Goal: Task Accomplishment & Management: Manage account settings

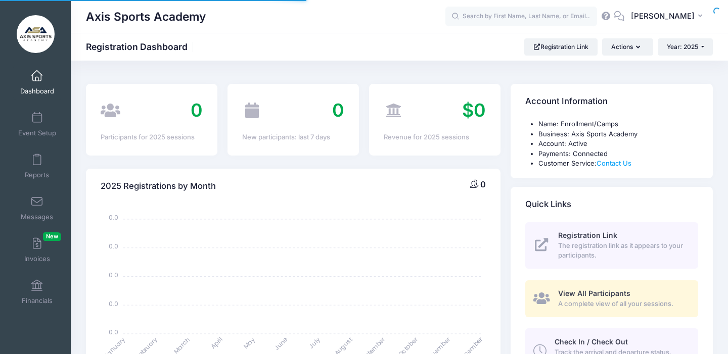
select select
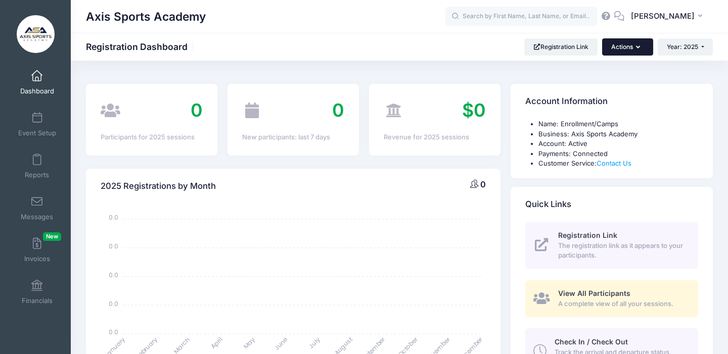
click at [640, 47] on button "Actions" at bounding box center [627, 46] width 51 height 17
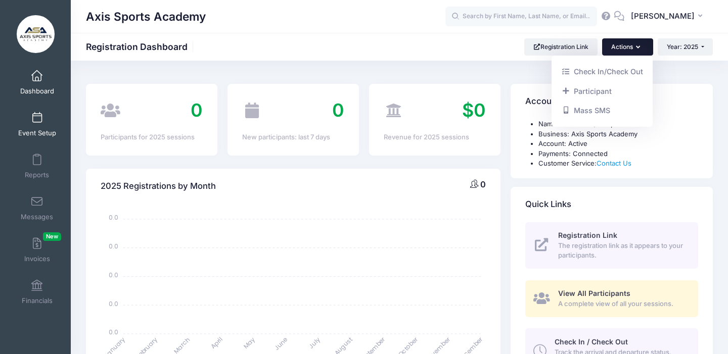
click at [37, 120] on span at bounding box center [37, 118] width 0 height 11
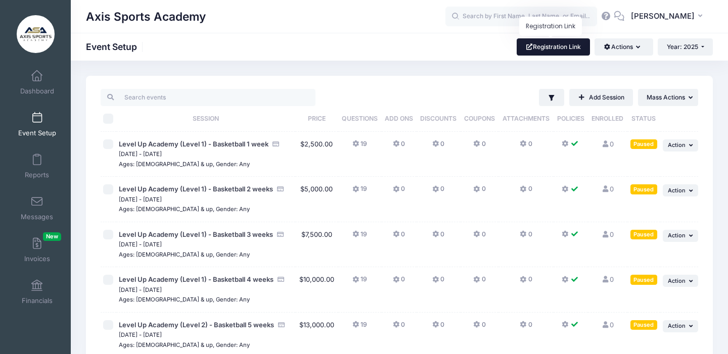
click at [577, 48] on link "Registration Link" at bounding box center [553, 46] width 73 height 17
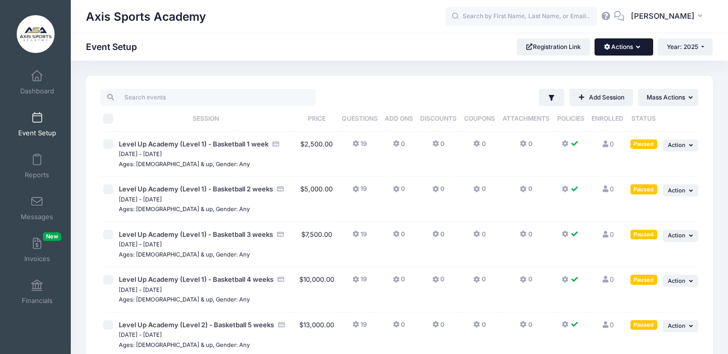
click at [637, 48] on icon "button" at bounding box center [640, 48] width 8 height 0
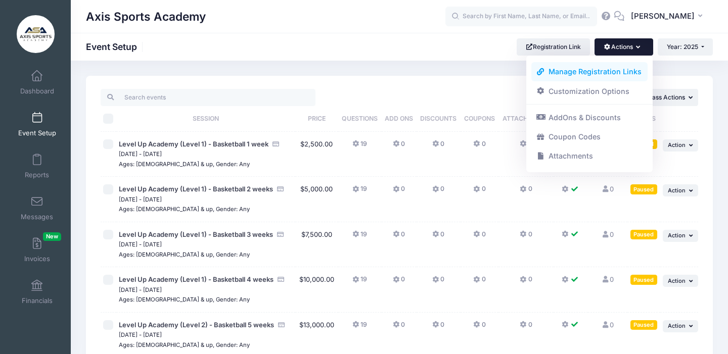
click at [603, 71] on link "Manage Registration Links" at bounding box center [589, 71] width 117 height 19
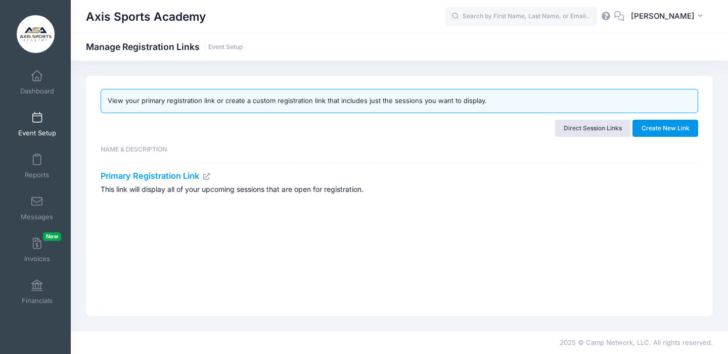
click at [656, 129] on button "Create New Link" at bounding box center [665, 128] width 66 height 17
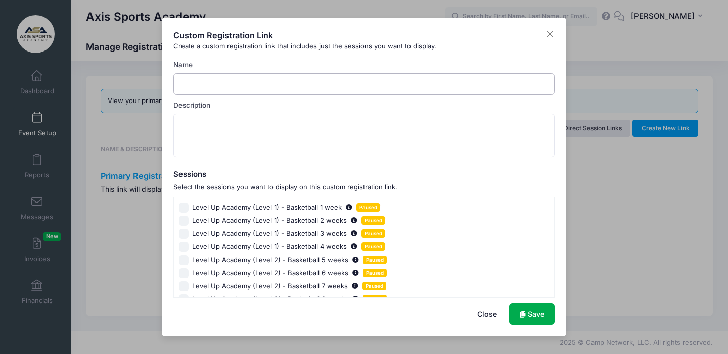
click at [217, 82] on input "Name" at bounding box center [364, 84] width 382 height 22
type input "Basketball Level Up Academy"
click at [186, 123] on textarea "Description" at bounding box center [364, 135] width 382 height 43
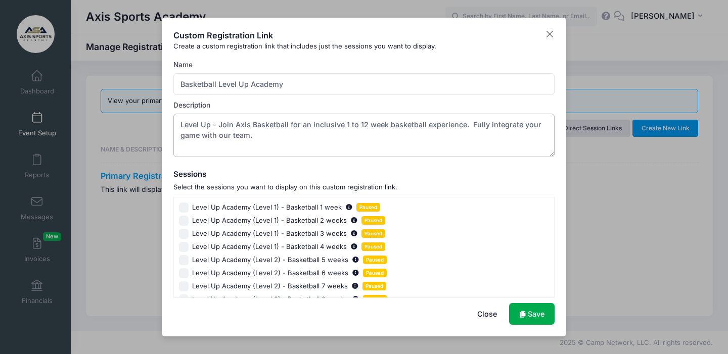
type textarea "Level Up - Join Axis Basketball for an inclusive 1 to 12 week basketball experi…"
click at [185, 208] on input "Level Up Academy (Level 1) - Basketball 1 week Paused" at bounding box center [184, 208] width 10 height 10
checkbox input "true"
click at [185, 221] on input "Level Up Academy (Level 1) - Basketball 2 weeks Paused" at bounding box center [184, 221] width 10 height 10
checkbox input "true"
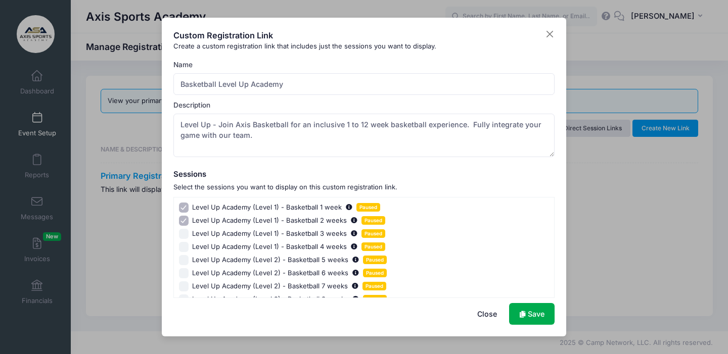
click at [184, 235] on input "Level Up Academy (Level 1) - Basketball 3 weeks Paused" at bounding box center [184, 234] width 10 height 10
checkbox input "true"
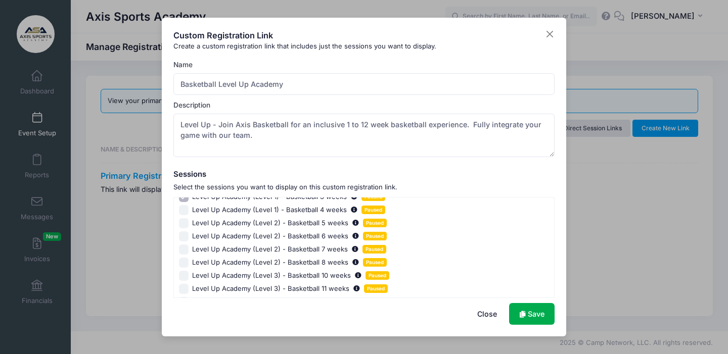
click at [182, 211] on input "Level Up Academy (Level 1) - Basketball 4 weeks Paused" at bounding box center [184, 210] width 10 height 10
checkbox input "true"
click at [182, 224] on input "Level Up Academy (Level 2) - Basketball 5 weeks Paused" at bounding box center [184, 223] width 10 height 10
checkbox input "true"
click at [183, 238] on input "Level Up Academy (Level 2) - Basketball 6 weeks Paused" at bounding box center [184, 236] width 10 height 10
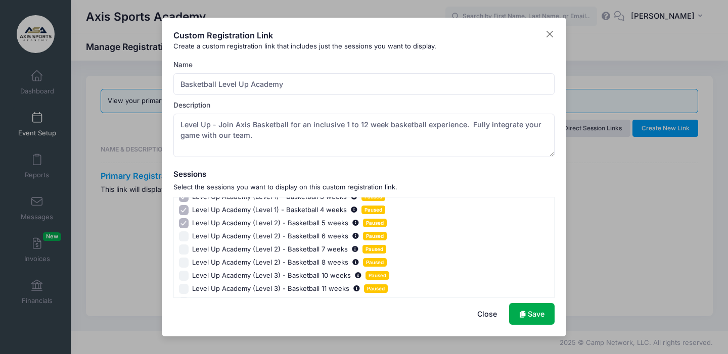
checkbox input "true"
click at [184, 250] on input "Level Up Academy (Level 2) - Basketball 7 weeks Paused" at bounding box center [184, 250] width 10 height 10
checkbox input "true"
click at [185, 263] on input "Level Up Academy (Level 2) - Basketball 8 weeks Paused" at bounding box center [184, 263] width 10 height 10
checkbox input "true"
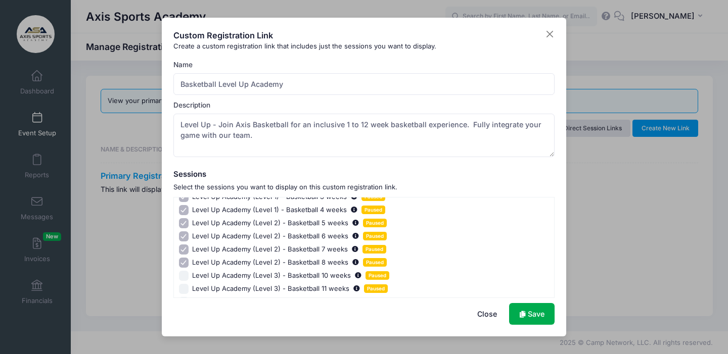
click at [184, 276] on input "Level Up Academy (Level 3) - Basketball 10 weeks Paused" at bounding box center [184, 276] width 10 height 10
checkbox input "true"
click at [184, 290] on input "Level Up Academy (Level 3) - Basketball 11 weeks Paused" at bounding box center [184, 289] width 10 height 10
checkbox input "true"
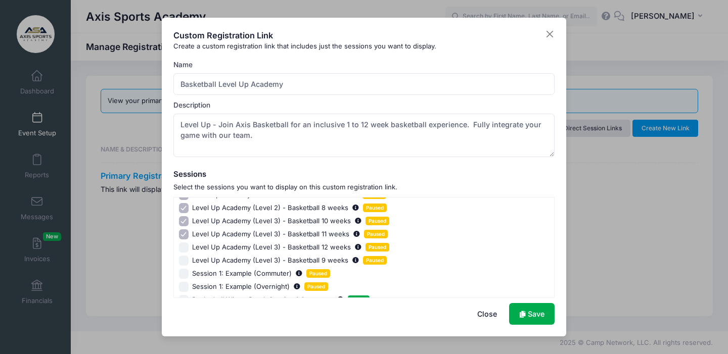
scroll to position [93, 0]
click at [184, 246] on input "Level Up Academy (Level 3) - Basketball 12 weeks Paused" at bounding box center [184, 246] width 10 height 10
checkbox input "true"
click at [184, 258] on input "Level Up Academy (Level 3) - Basketball 9 weeks Paused" at bounding box center [184, 259] width 10 height 10
checkbox input "true"
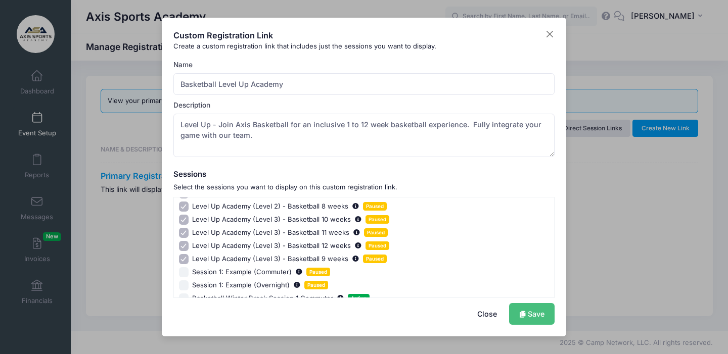
click at [527, 309] on link "Save" at bounding box center [531, 314] width 45 height 22
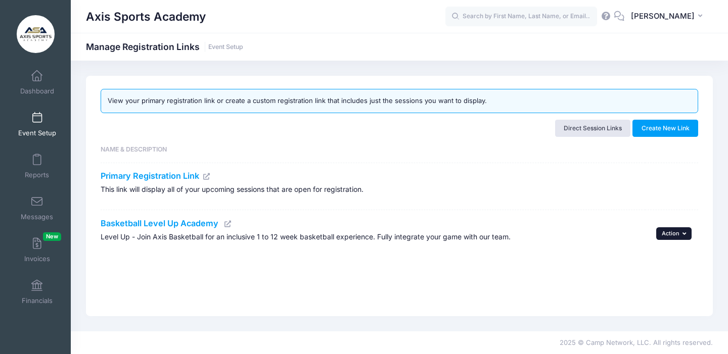
click at [683, 233] on icon "button" at bounding box center [685, 234] width 6 height 6
click at [37, 121] on span at bounding box center [37, 118] width 0 height 11
